Goal: Task Accomplishment & Management: Manage account settings

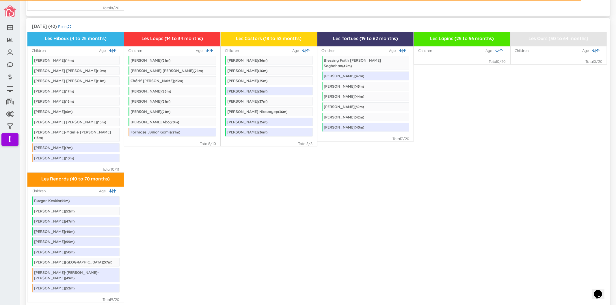
click at [292, 278] on div "Les Renards (40 to 70 months) Children | Age Ruzgar Keskin ( 55 m) [PERSON_NAME…" at bounding box center [317, 238] width 581 height 130
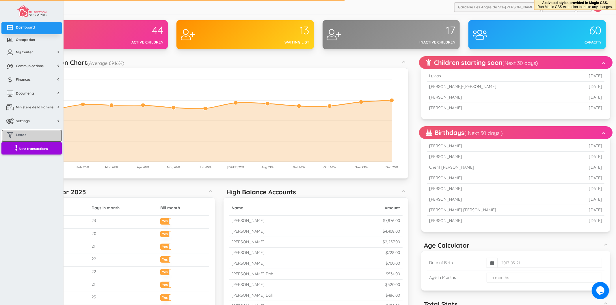
click at [25, 131] on link "Leads" at bounding box center [31, 136] width 60 height 12
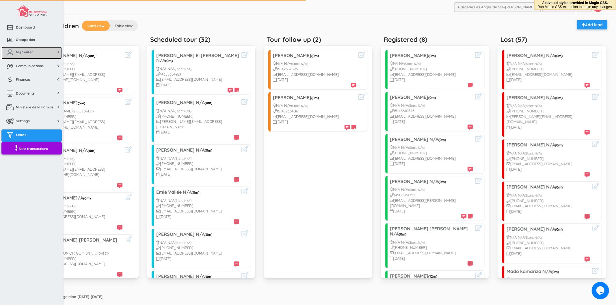
click at [7, 55] on link "My Center" at bounding box center [31, 53] width 60 height 12
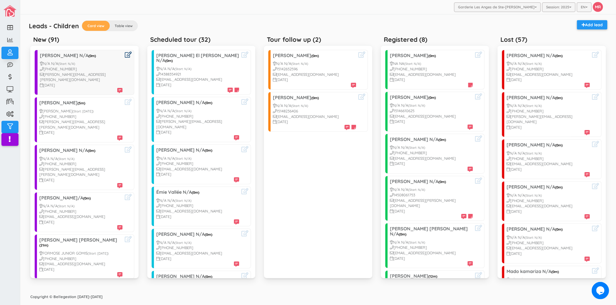
click at [125, 54] on icon at bounding box center [128, 55] width 7 height 6
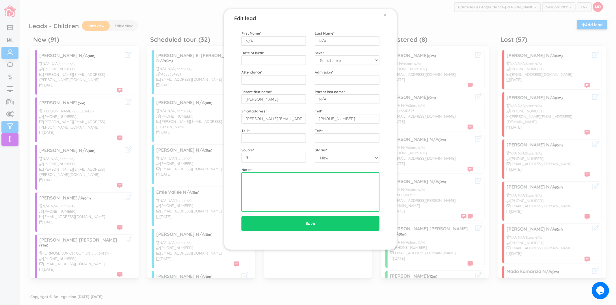
click at [294, 196] on textarea at bounding box center [310, 192] width 138 height 39
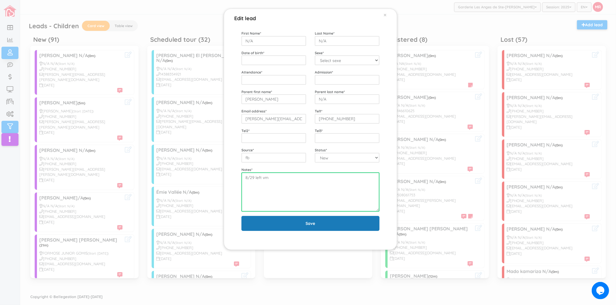
type textarea "8/29 left vm"
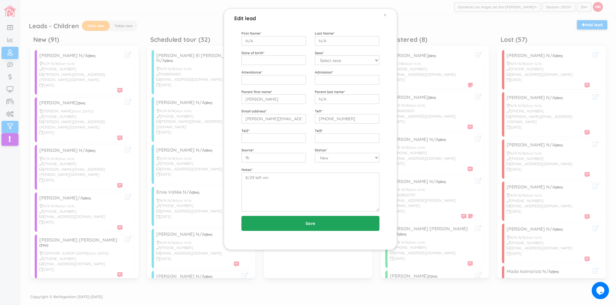
click at [291, 217] on input "Save" at bounding box center [310, 223] width 138 height 15
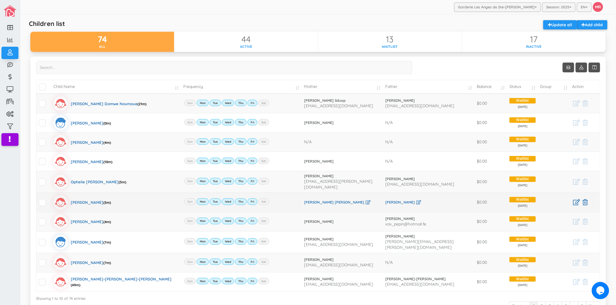
scroll to position [32, 0]
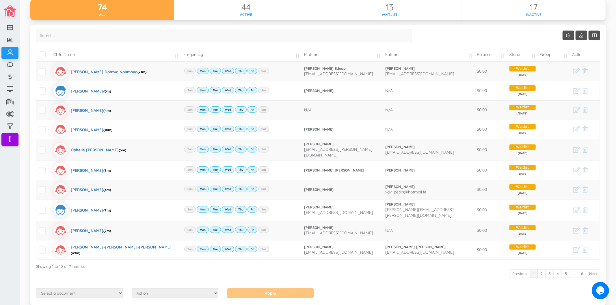
click at [205, 43] on label at bounding box center [224, 38] width 376 height 18
click at [205, 42] on input "search" at bounding box center [224, 35] width 376 height 13
click at [202, 38] on input "search" at bounding box center [224, 35] width 376 height 13
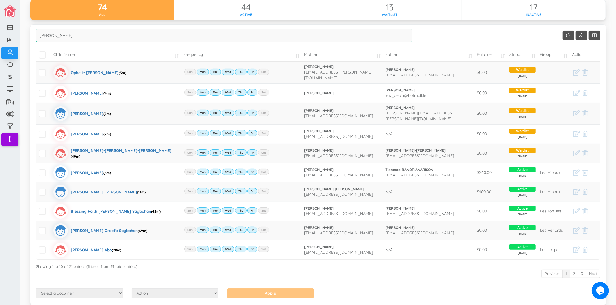
scroll to position [0, 0]
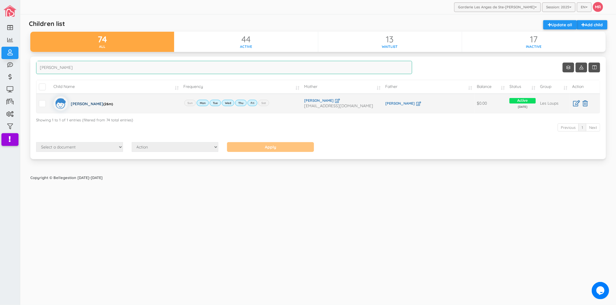
type input "roy"
click at [105, 103] on div "Reuben Roy Magorka (26m)" at bounding box center [92, 103] width 42 height 14
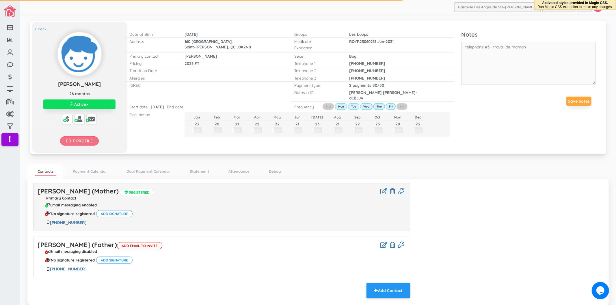
click at [91, 139] on input "Edit profile" at bounding box center [79, 141] width 39 height 9
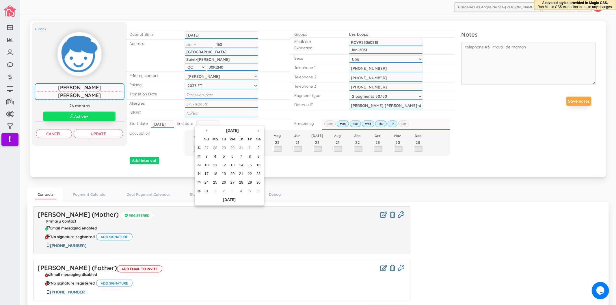
click at [205, 121] on input "text" at bounding box center [207, 125] width 23 height 8
click at [249, 185] on td "29" at bounding box center [249, 183] width 9 height 9
type input "2025-08-29"
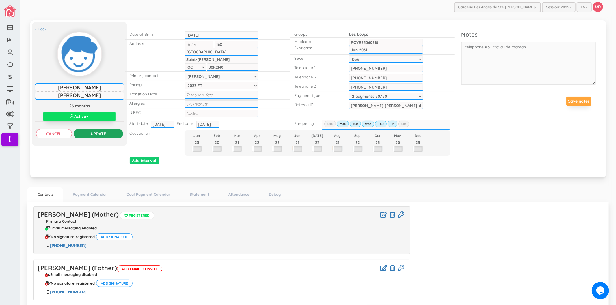
click at [92, 136] on input "Update" at bounding box center [98, 133] width 49 height 9
click at [483, 179] on div "< Back Reuben Roy Magorka Reuben Roy Magorka 26 months Active Active Inactive W…" at bounding box center [317, 102] width 581 height 170
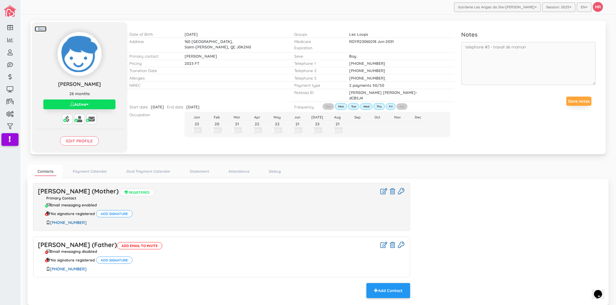
click at [40, 30] on link "< Back" at bounding box center [41, 28] width 12 height 5
